Goal: Find specific page/section: Find specific page/section

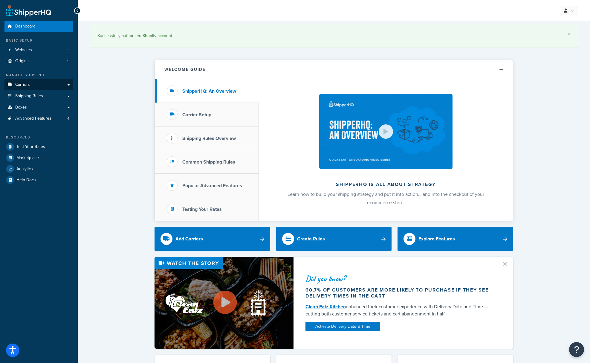
click at [30, 82] on link "Carriers" at bounding box center [38, 84] width 69 height 11
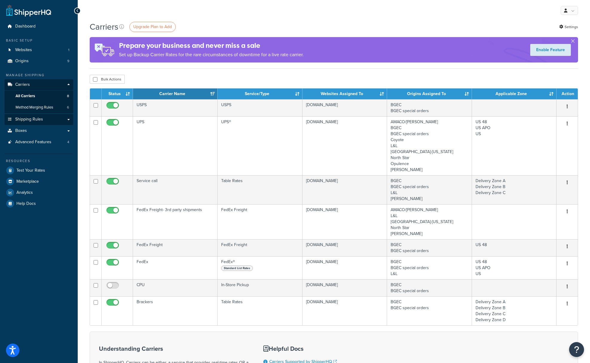
click at [22, 117] on span "Shipping Rules" at bounding box center [29, 119] width 28 height 5
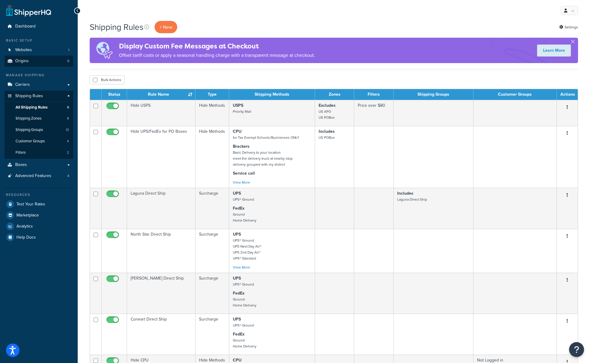
click at [23, 59] on span "Origins" at bounding box center [21, 61] width 13 height 5
